Goal: Task Accomplishment & Management: Use online tool/utility

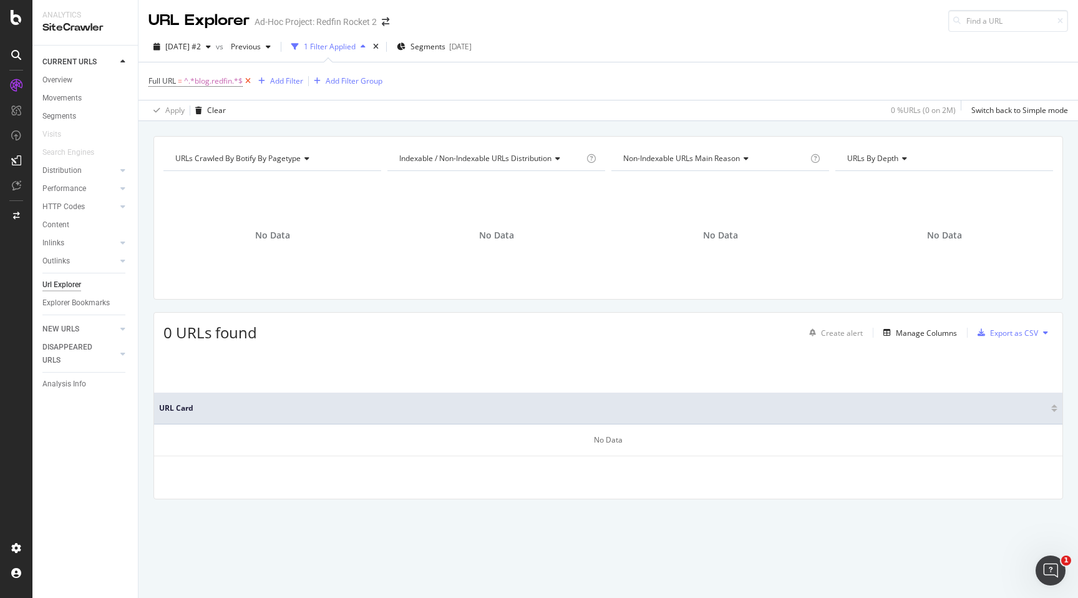
click at [253, 79] on icon at bounding box center [248, 81] width 11 height 12
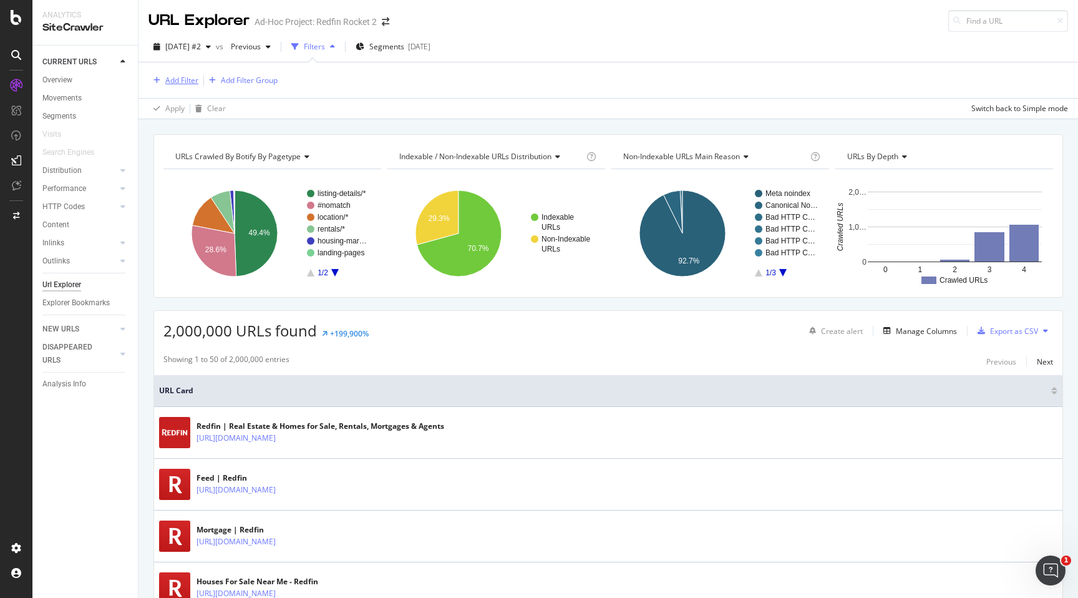
click at [177, 81] on div "Add Filter" at bounding box center [181, 80] width 33 height 11
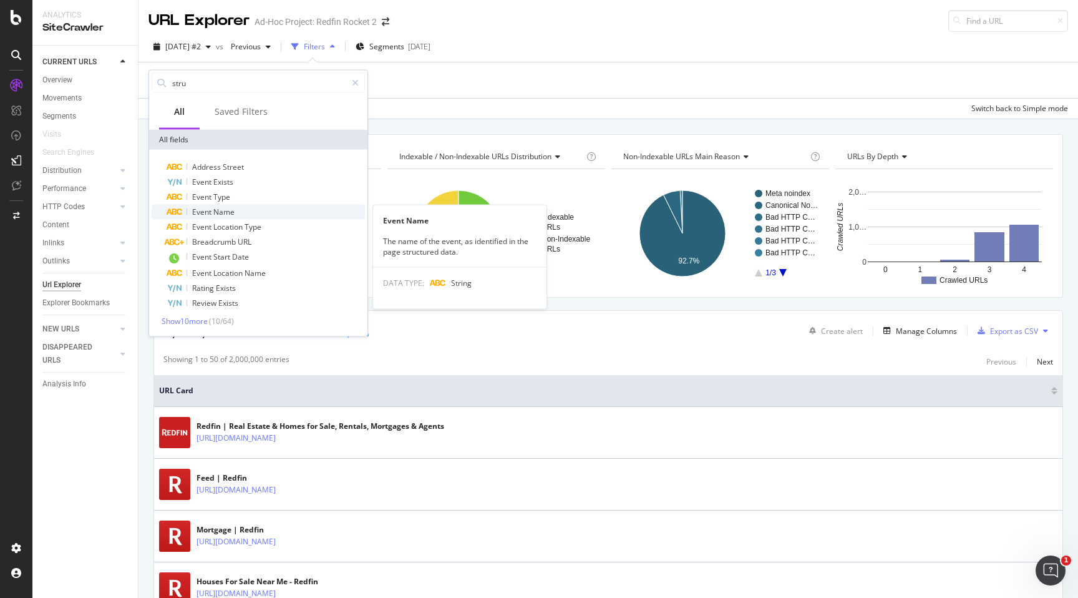
type input "stru"
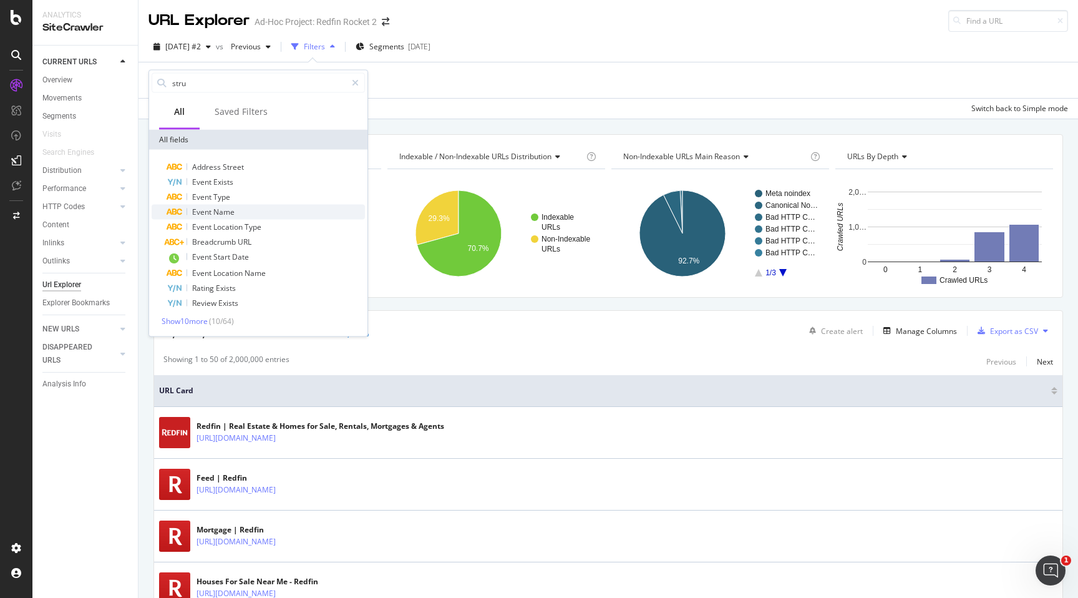
click at [227, 217] on div "Event Name" at bounding box center [266, 212] width 198 height 15
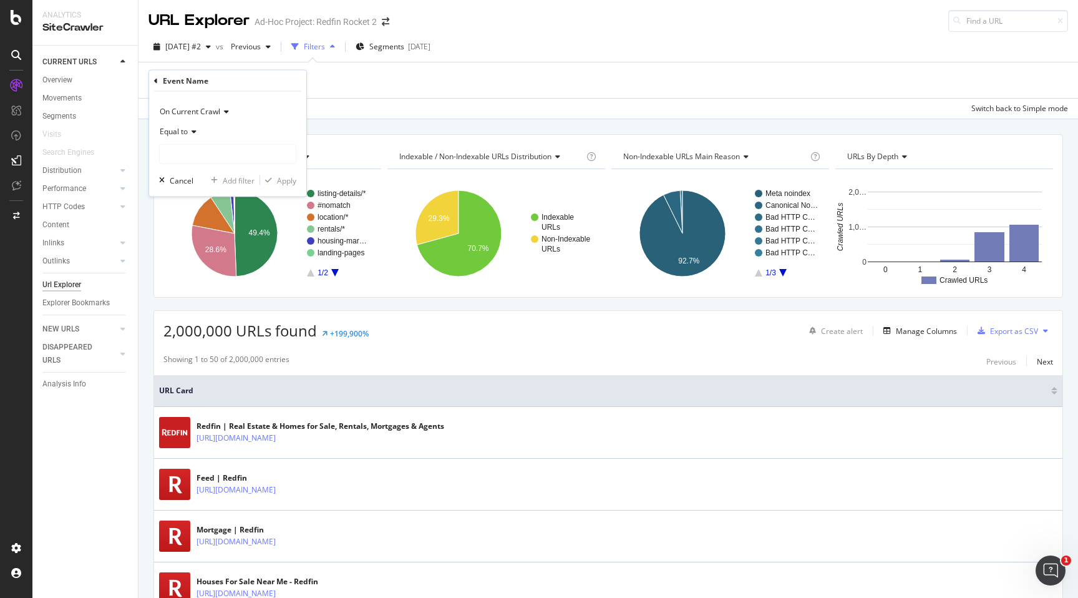
click at [194, 135] on icon at bounding box center [192, 131] width 9 height 7
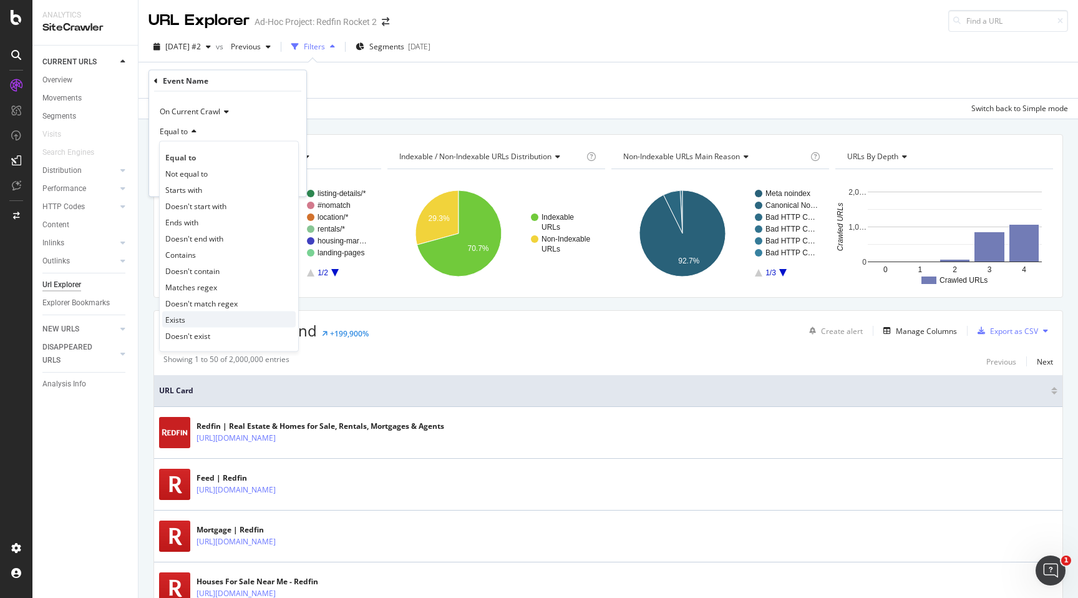
click at [195, 319] on div "Exists" at bounding box center [229, 319] width 134 height 16
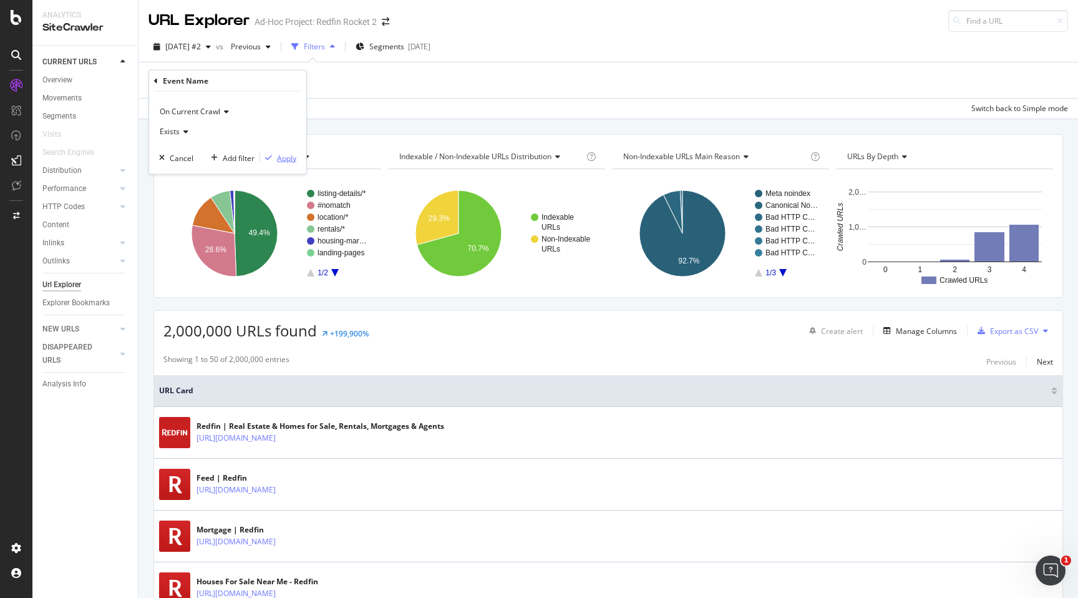
click at [283, 157] on div "Apply" at bounding box center [286, 157] width 19 height 11
